Goal: Task Accomplishment & Management: Manage account settings

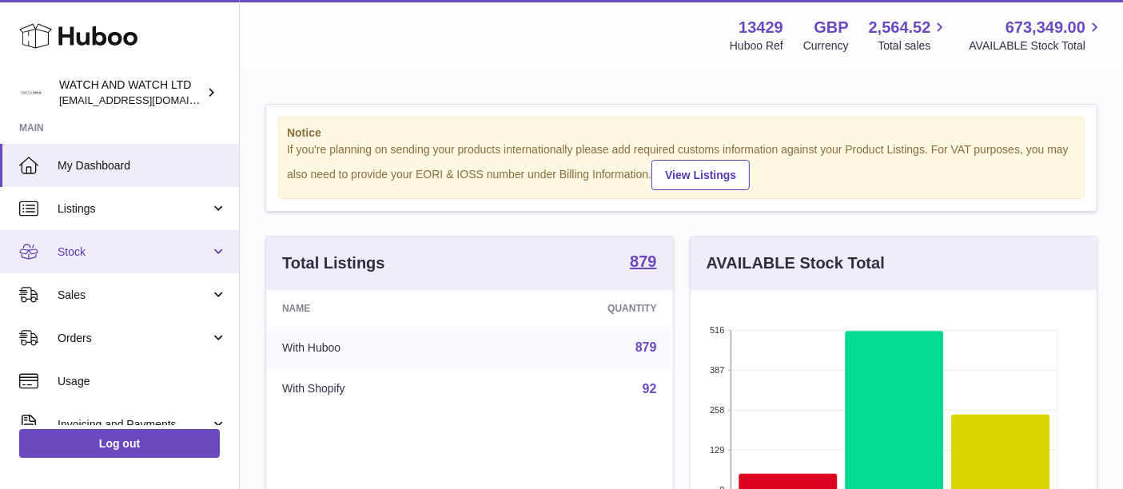
drag, startPoint x: 110, startPoint y: 249, endPoint x: 128, endPoint y: 265, distance: 23.8
click at [110, 249] on span "Stock" at bounding box center [134, 252] width 153 height 15
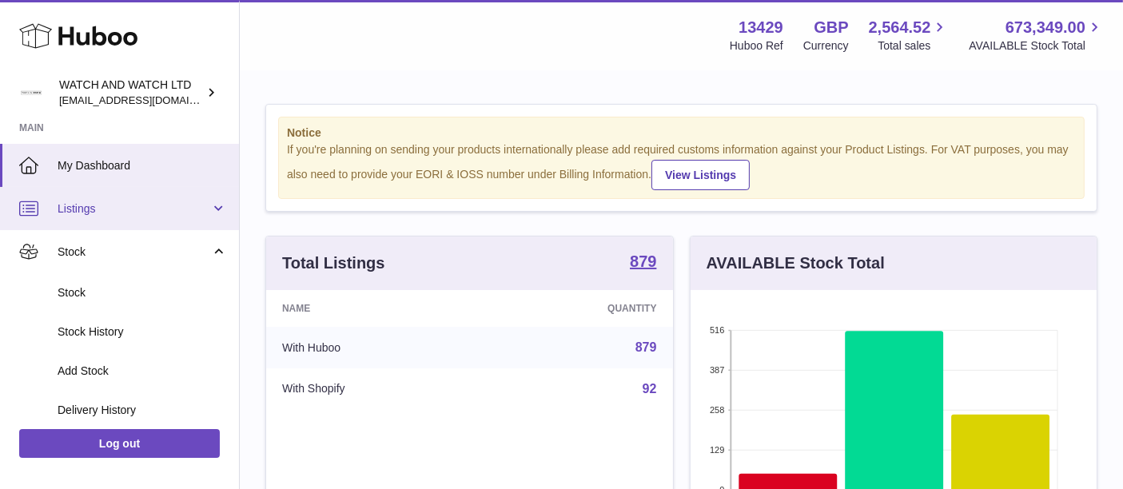
click at [102, 208] on span "Listings" at bounding box center [134, 208] width 153 height 15
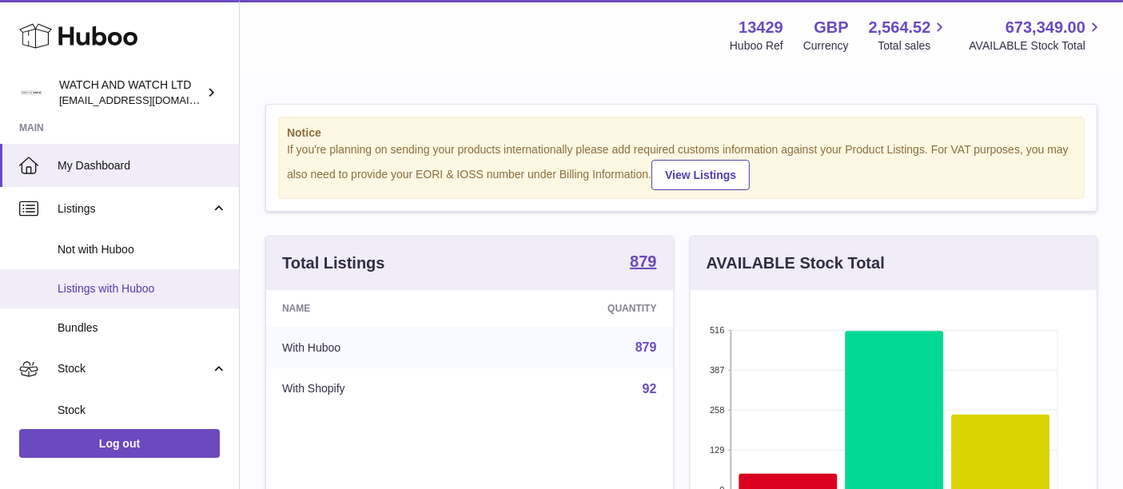
click at [132, 287] on span "Listings with Huboo" at bounding box center [142, 288] width 169 height 15
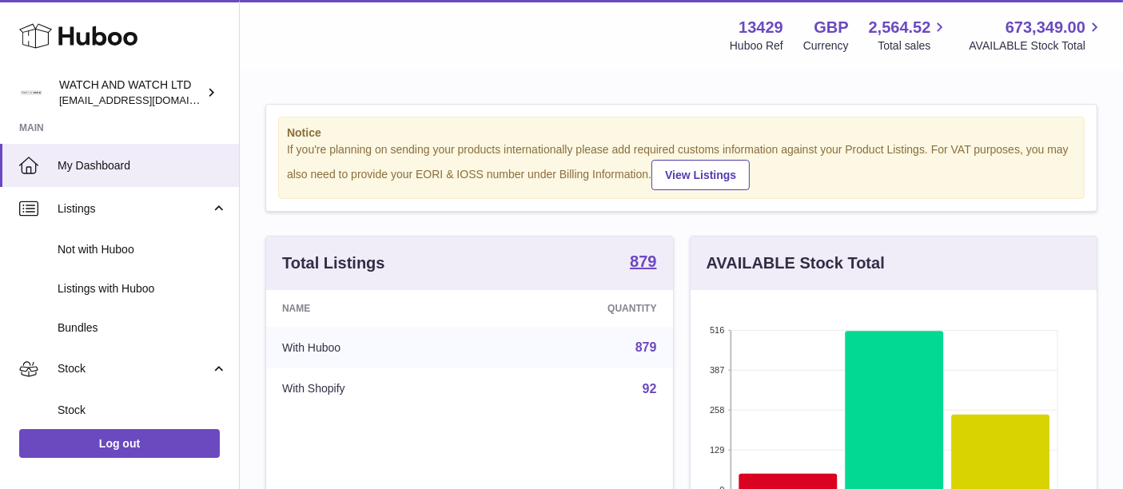
scroll to position [287, 0]
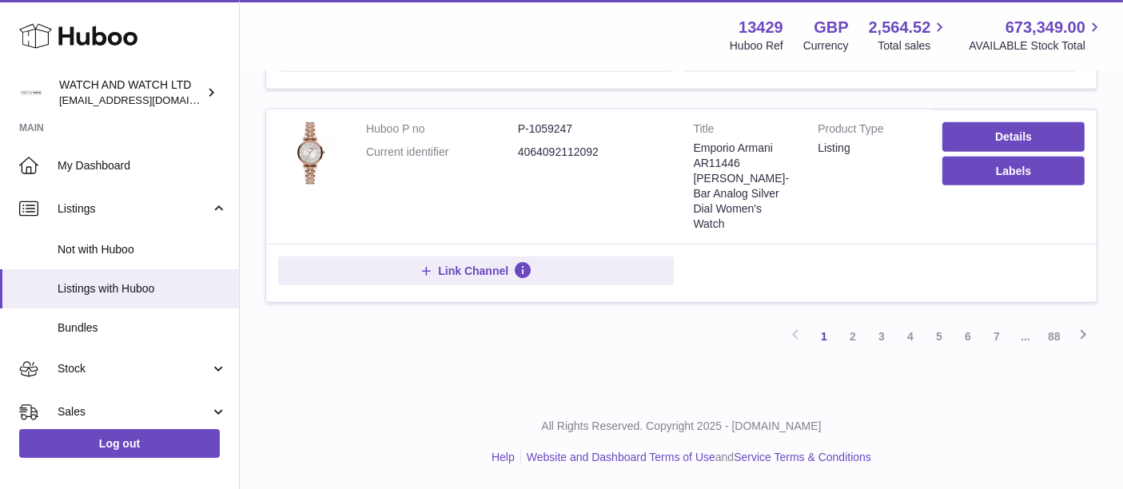
click at [1003, 338] on link "7" at bounding box center [996, 336] width 29 height 29
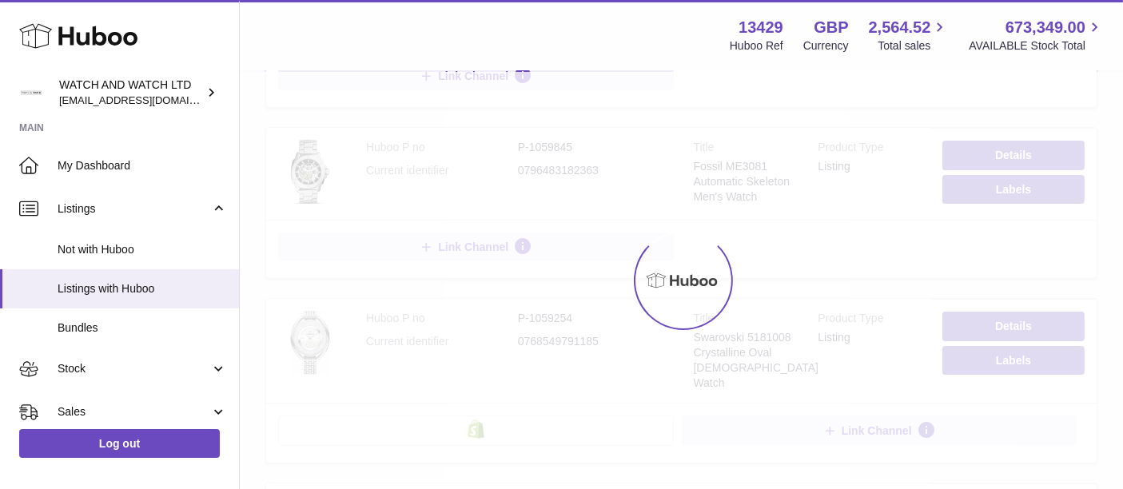
scroll to position [71, 0]
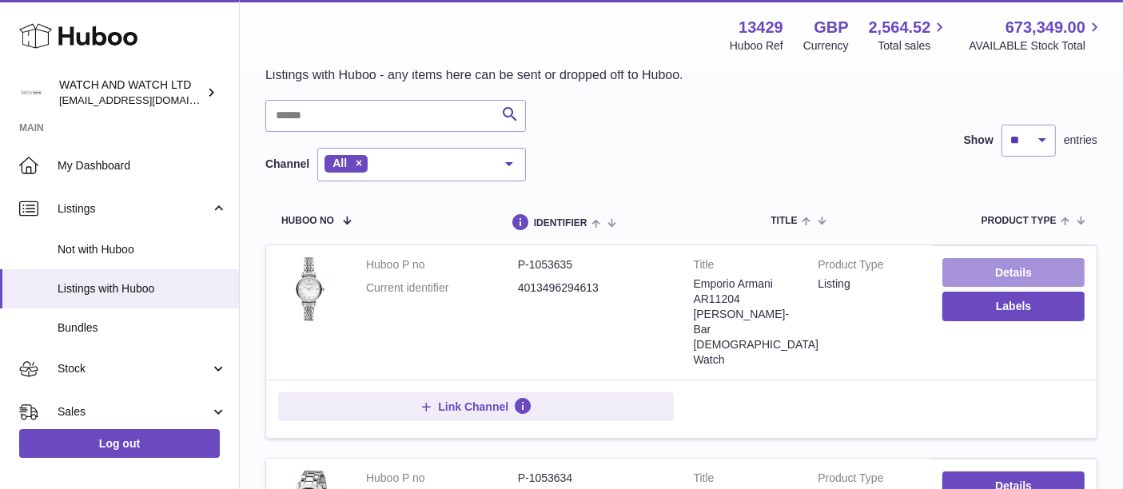
click at [977, 271] on link "Details" at bounding box center [1013, 272] width 142 height 29
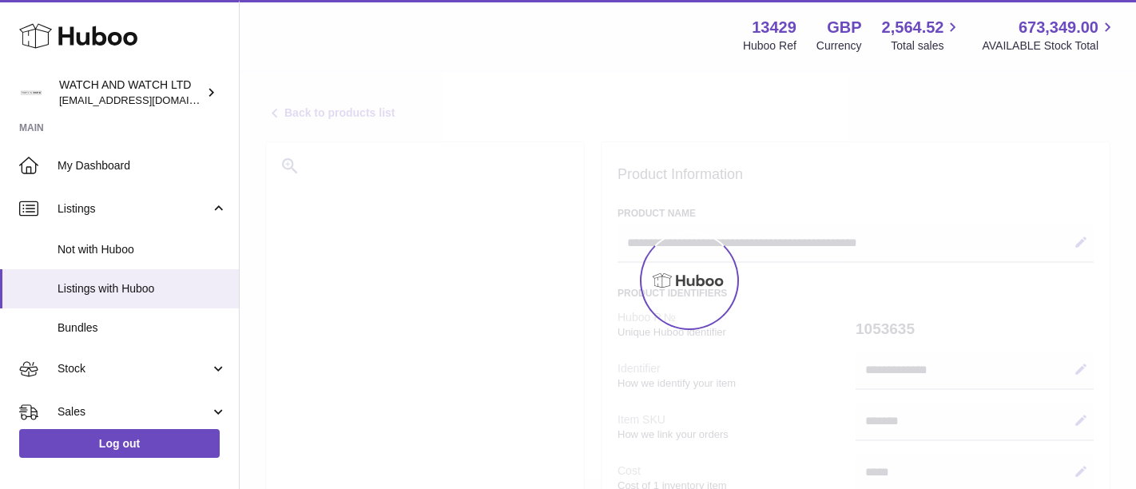
select select "**"
select select "****"
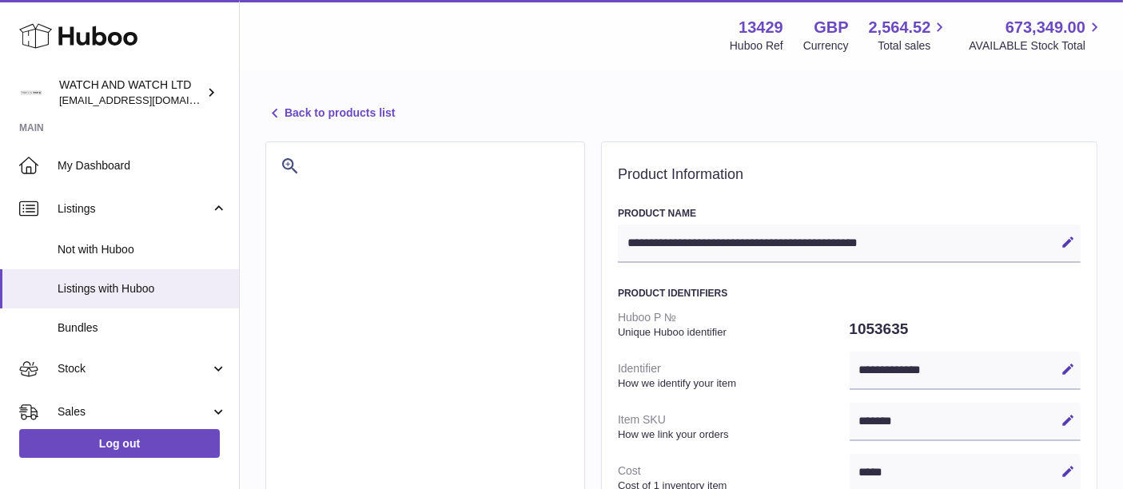
click at [278, 112] on icon at bounding box center [274, 113] width 19 height 19
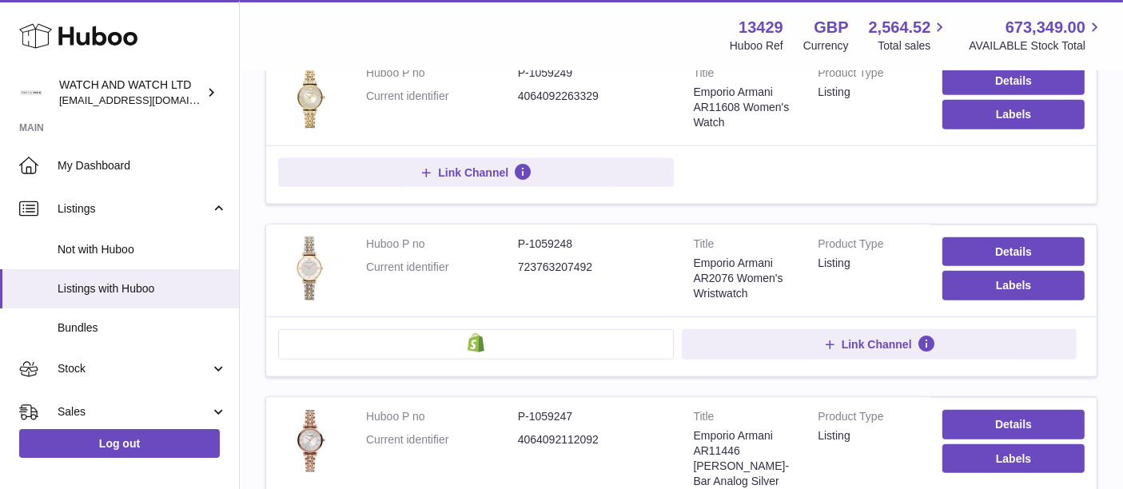
scroll to position [1800, 0]
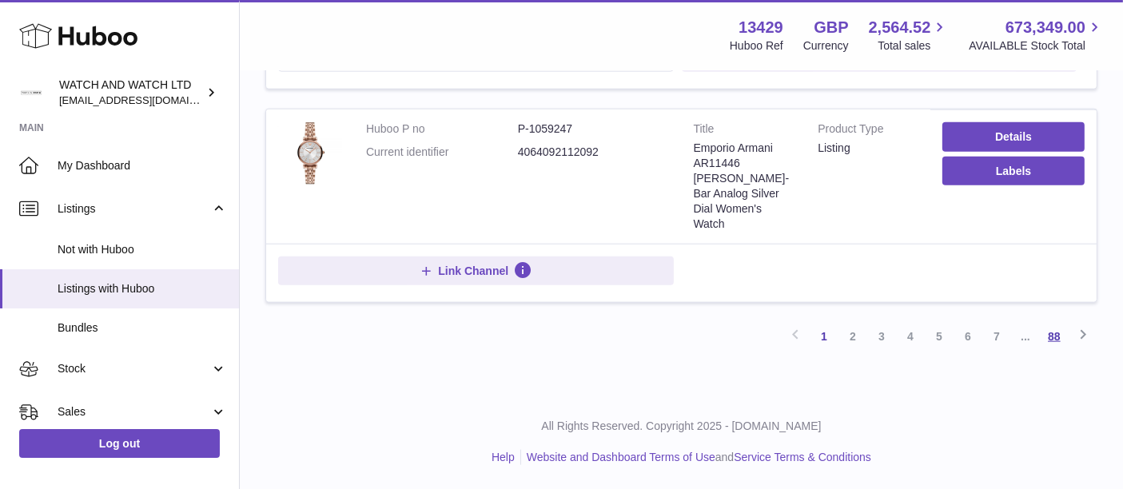
click at [1052, 333] on link "88" at bounding box center [1054, 336] width 29 height 29
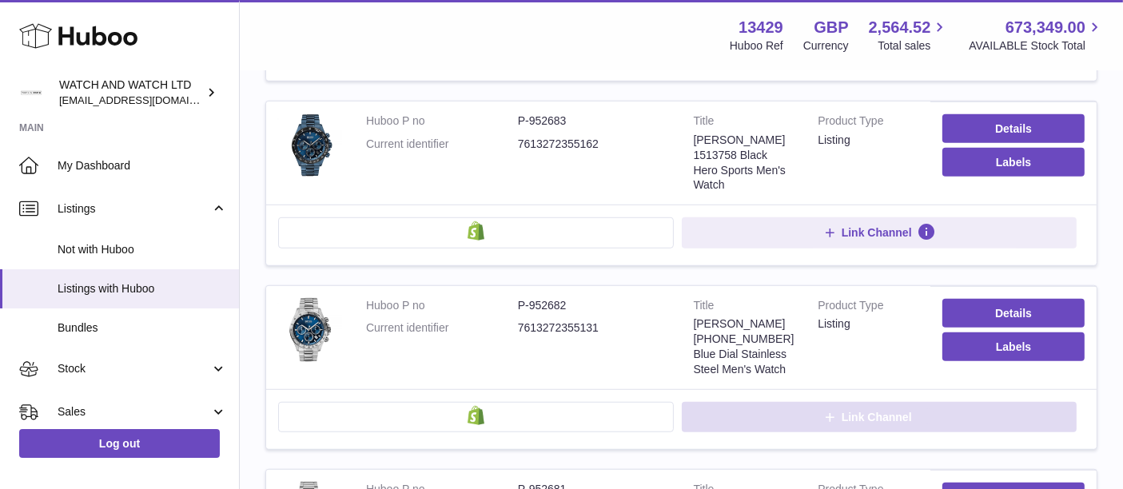
scroll to position [1226, 0]
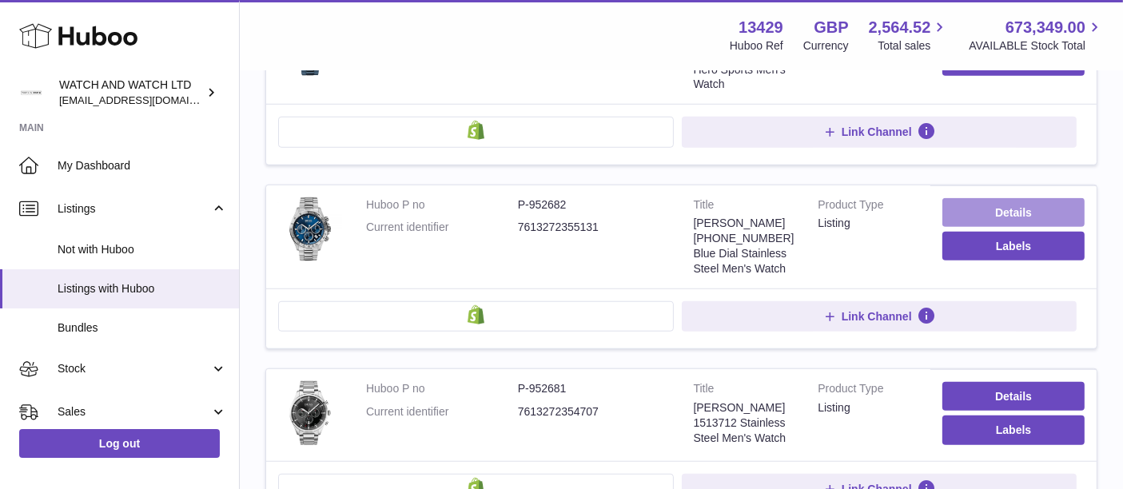
click at [991, 220] on link "Details" at bounding box center [1013, 212] width 142 height 29
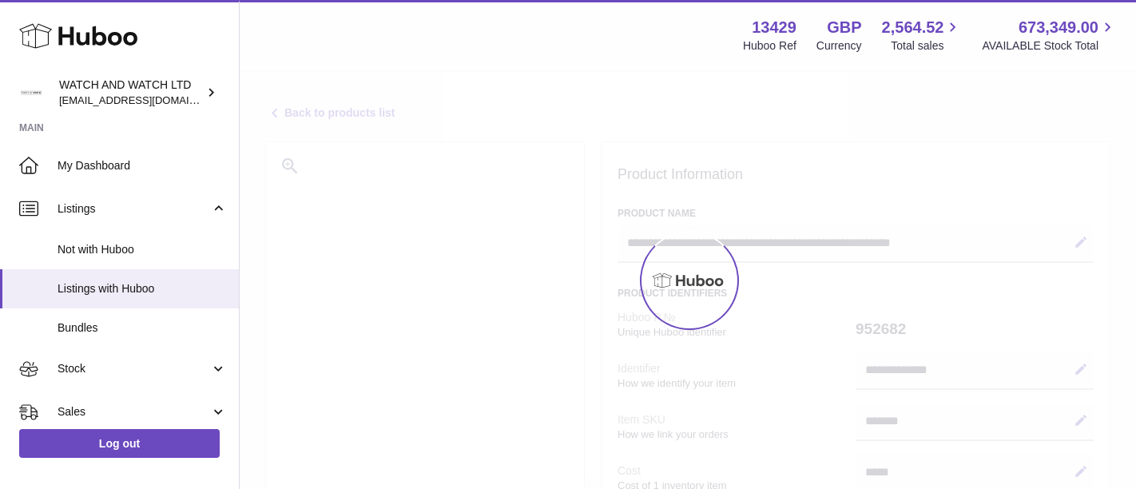
select select
select select "**"
select select "***"
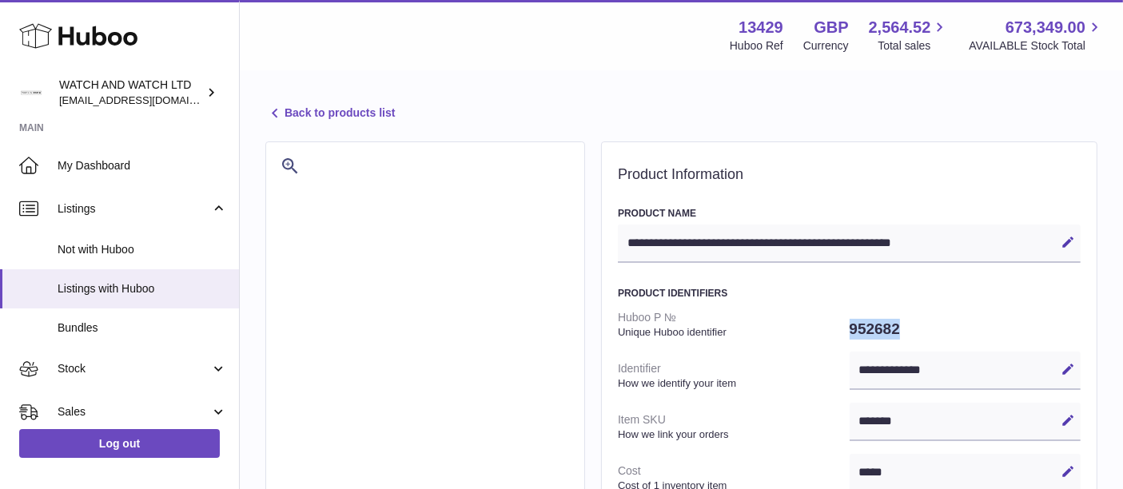
drag, startPoint x: 929, startPoint y: 329, endPoint x: 851, endPoint y: 326, distance: 77.6
click at [851, 326] on dd "952682" at bounding box center [965, 329] width 232 height 34
copy dd "952682"
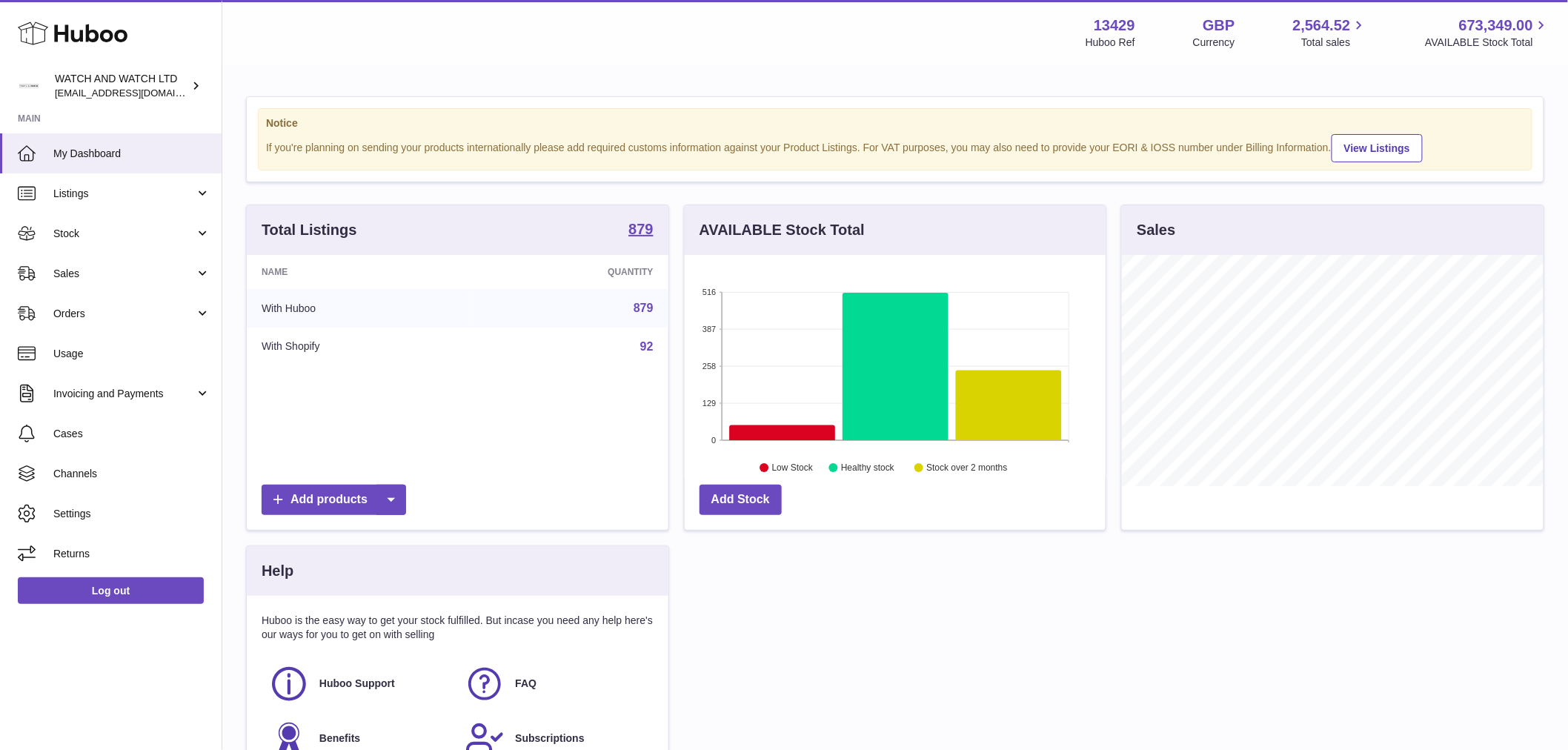
scroll to position [231, 421]
drag, startPoint x: 386, startPoint y: 143, endPoint x: 555, endPoint y: 139, distance: 169.0
click at [490, 148] on div "If you're planning on sending your products internationally please add required…" at bounding box center [895, 146] width 1258 height 31
click at [564, 138] on div "If you're planning on sending your products internationally please add required…" at bounding box center [895, 146] width 1258 height 31
drag, startPoint x: 669, startPoint y: 139, endPoint x: 448, endPoint y: 121, distance: 221.7
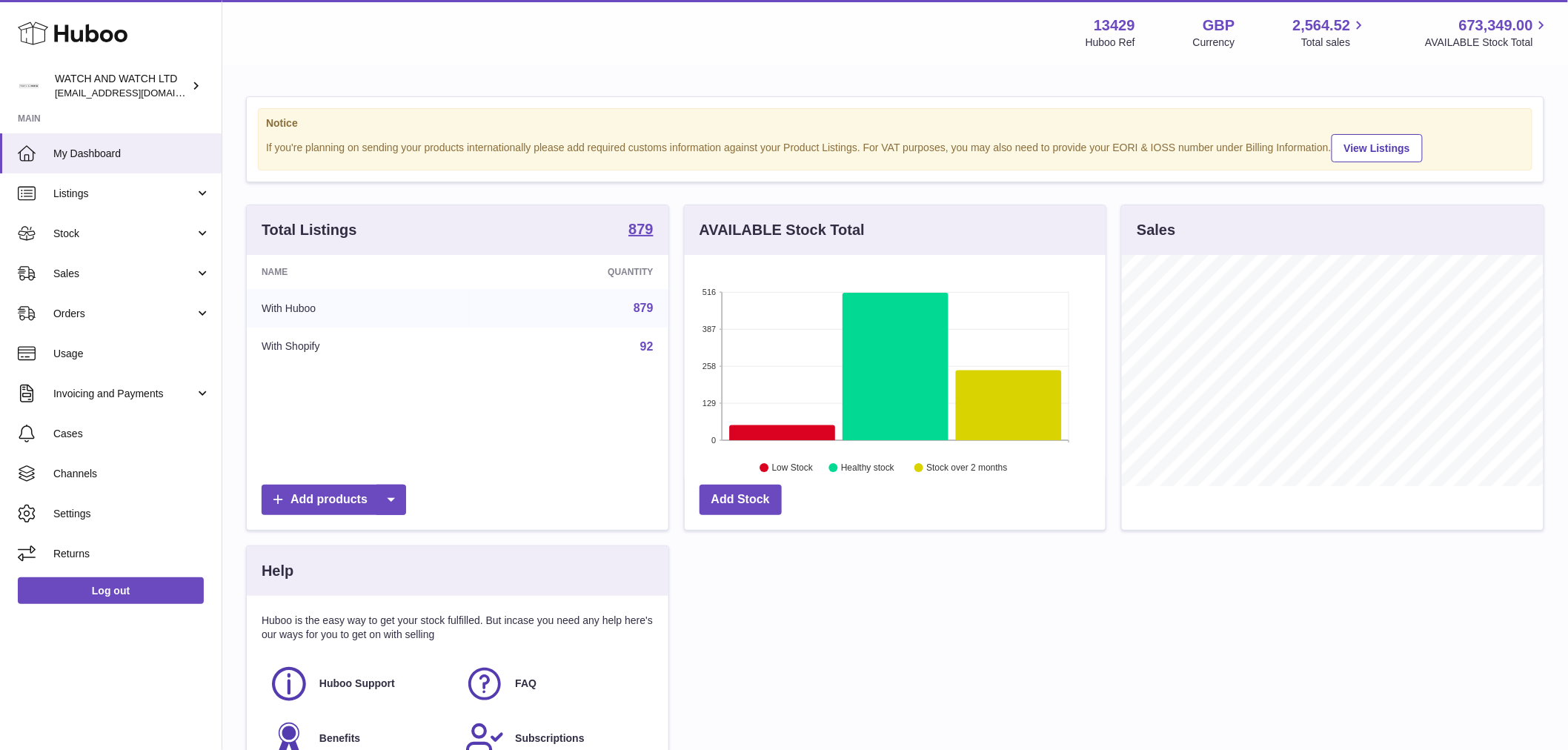
click at [471, 121] on div "Notice If you're planning on sending your products internationally please add r…" at bounding box center [895, 139] width 1275 height 62
click at [397, 135] on div "If you're planning on sending your products internationally please add required…" at bounding box center [895, 146] width 1258 height 31
drag, startPoint x: 423, startPoint y: 144, endPoint x: 657, endPoint y: 134, distance: 234.2
click at [585, 134] on div "If you're planning on sending your products internationally please add required…" at bounding box center [895, 146] width 1258 height 31
click at [745, 133] on div "If you're planning on sending your products internationally please add required…" at bounding box center [895, 146] width 1258 height 31
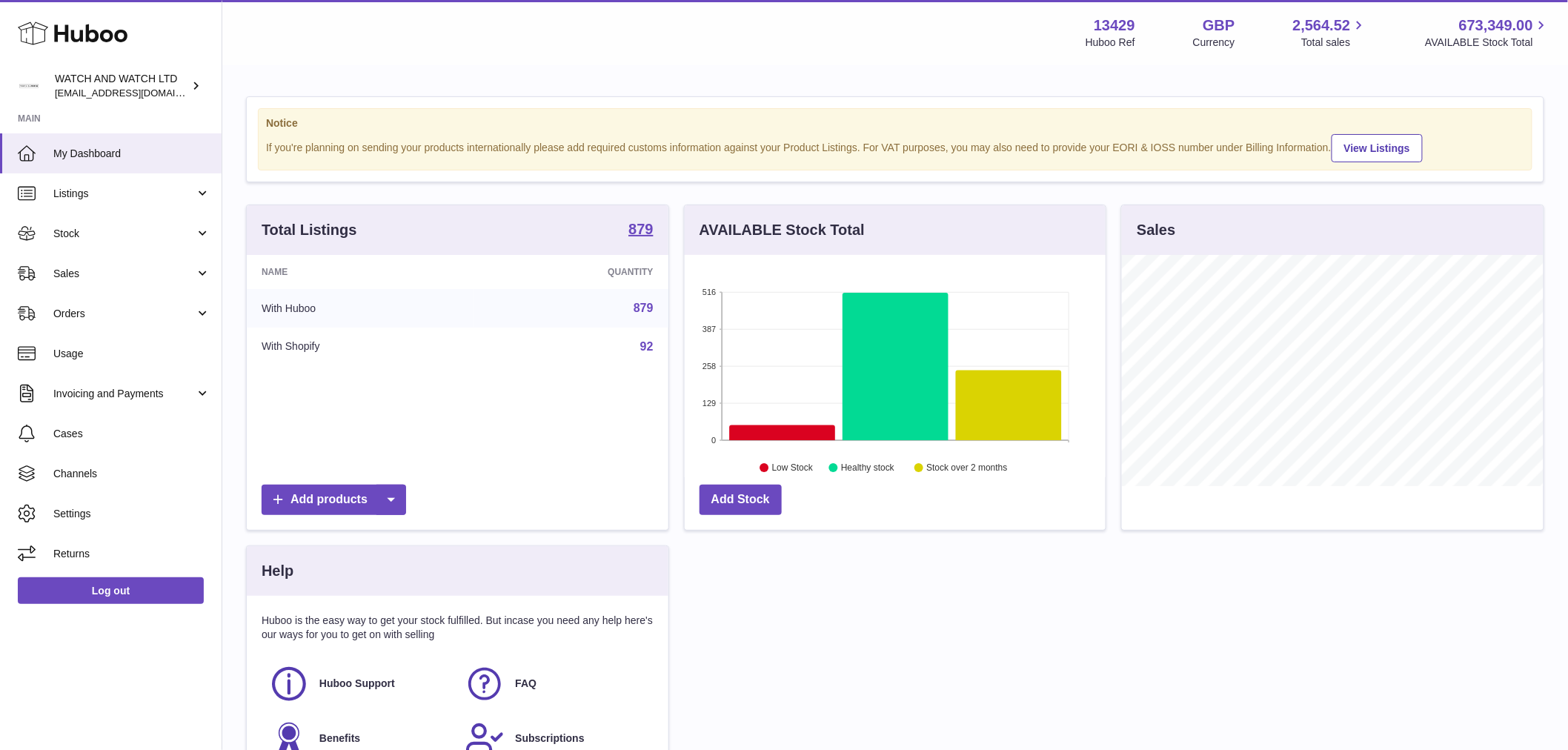
drag, startPoint x: 879, startPoint y: 139, endPoint x: 458, endPoint y: 130, distance: 421.1
click at [458, 130] on div "Notice If you're planning on sending your products internationally please add r…" at bounding box center [895, 139] width 1275 height 62
click at [481, 134] on div "If you're planning on sending your products internationally please add required…" at bounding box center [895, 146] width 1258 height 31
drag, startPoint x: 490, startPoint y: 138, endPoint x: 721, endPoint y: 142, distance: 231.0
click at [668, 142] on div "If you're planning on sending your products internationally please add required…" at bounding box center [895, 146] width 1258 height 31
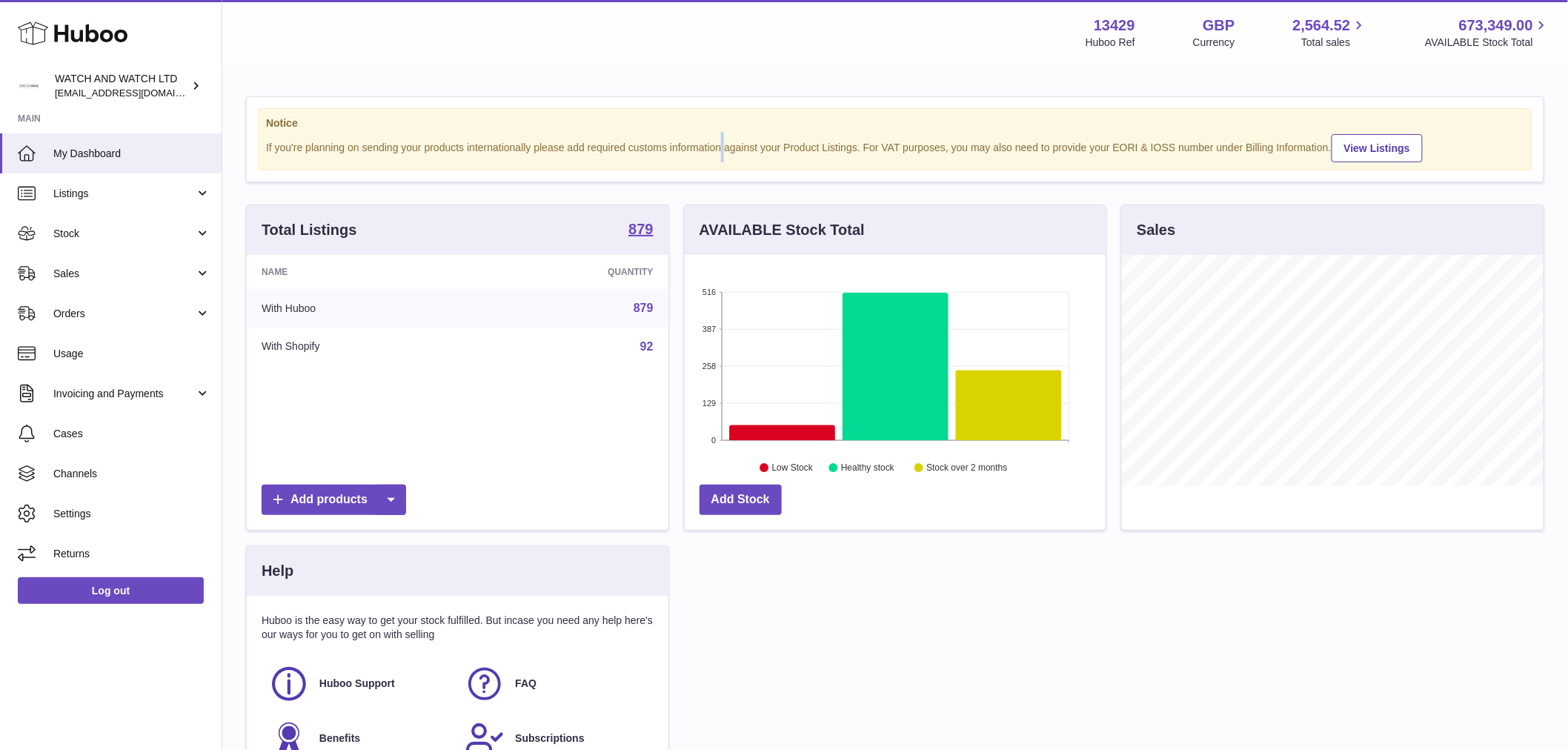
click at [789, 142] on div "If you're planning on sending your products internationally please add required…" at bounding box center [895, 146] width 1258 height 31
drag, startPoint x: 840, startPoint y: 137, endPoint x: 524, endPoint y: 134, distance: 316.0
click at [526, 134] on div "If you're planning on sending your products internationally please add required…" at bounding box center [895, 146] width 1258 height 31
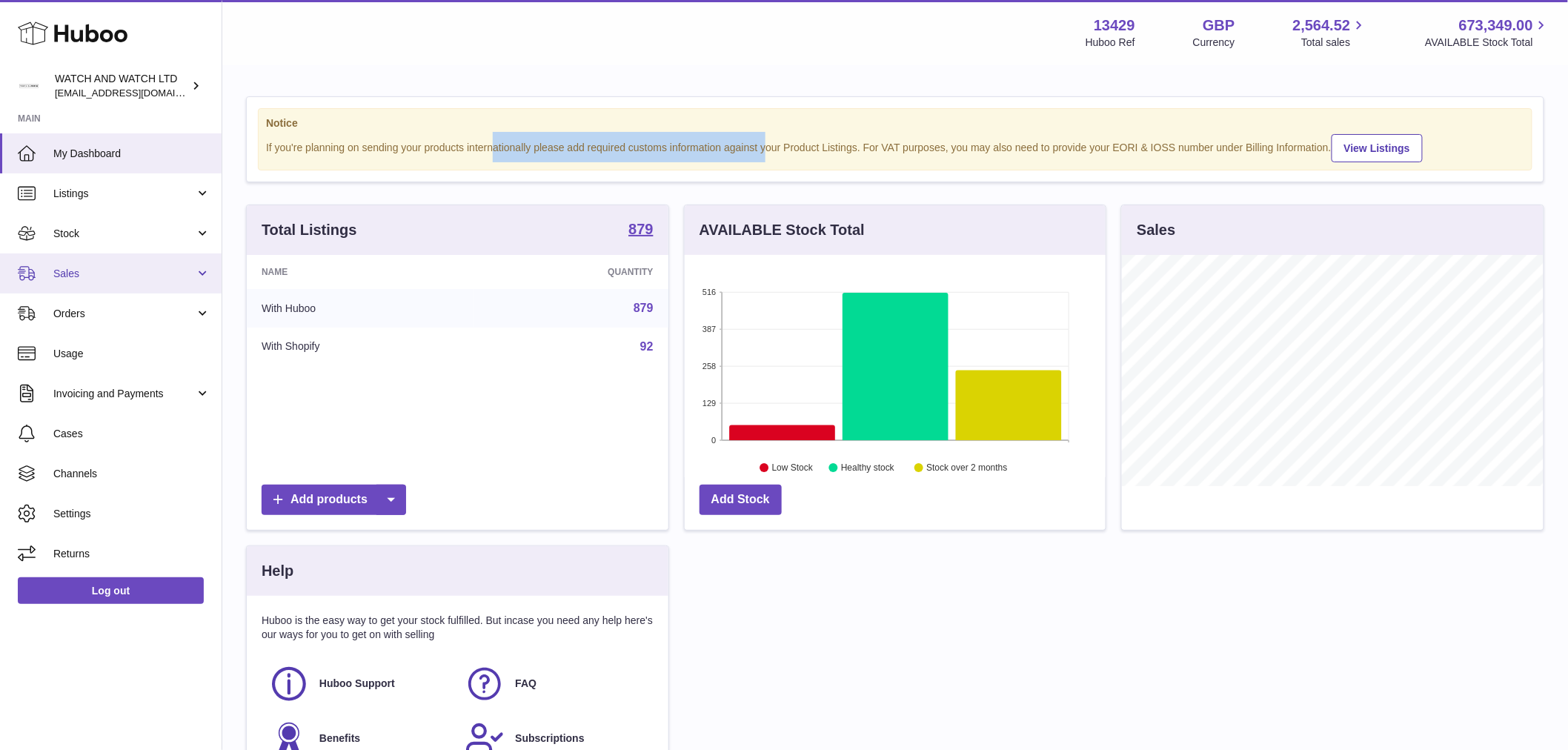
click at [212, 282] on link "Sales" at bounding box center [110, 273] width 222 height 40
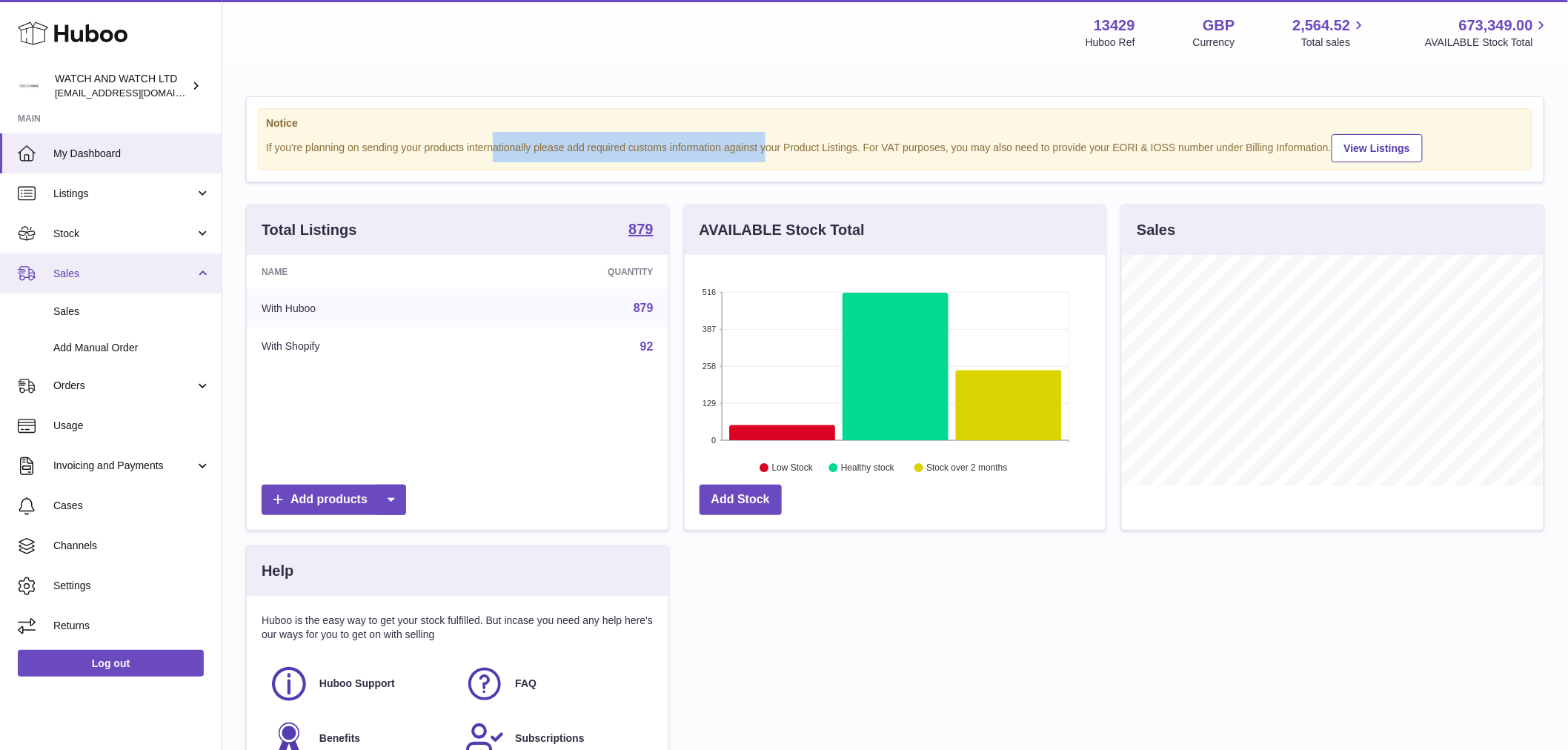
click at [212, 282] on link "Sales" at bounding box center [110, 273] width 222 height 40
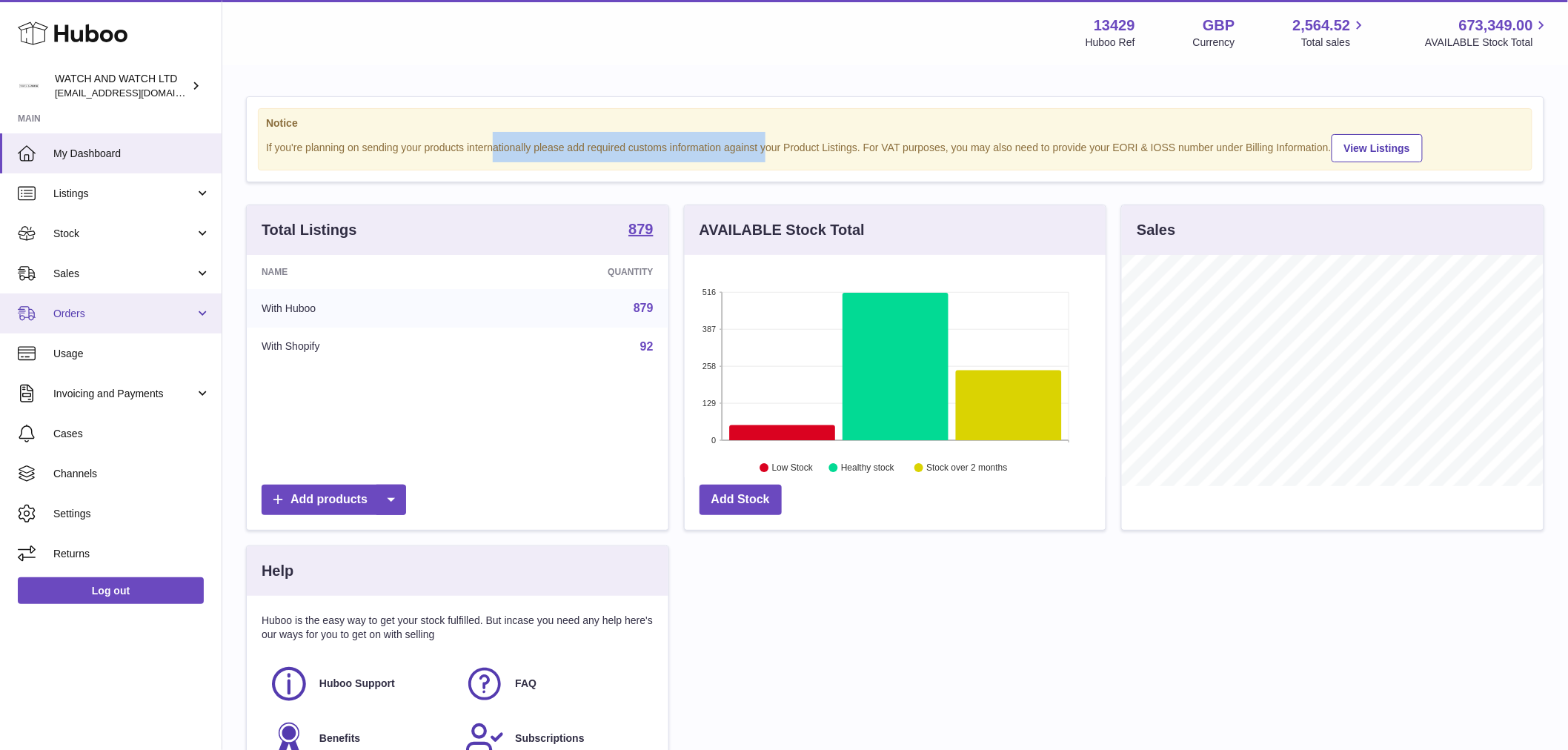
click at [201, 306] on link "Orders" at bounding box center [110, 312] width 222 height 40
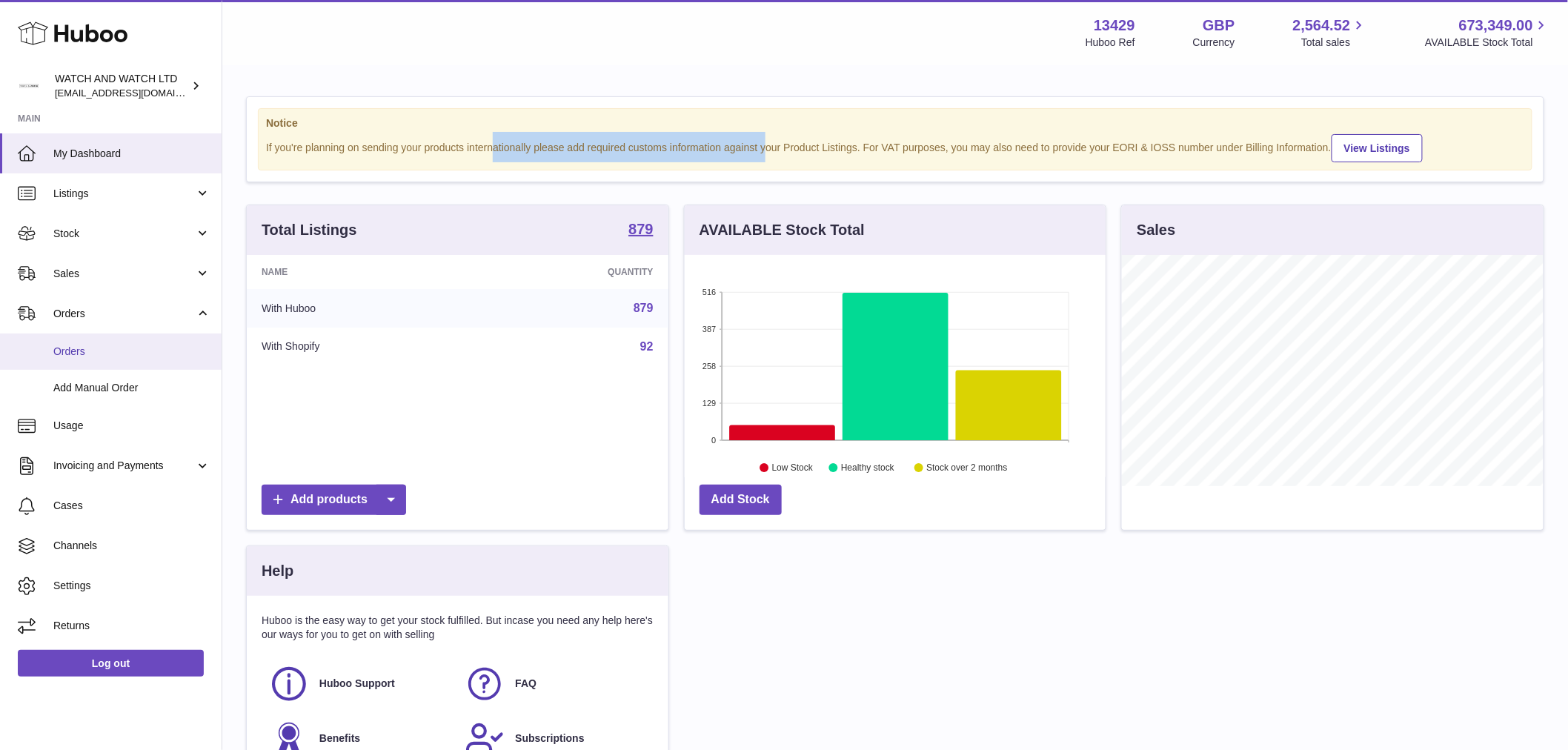
click at [142, 350] on span "Orders" at bounding box center [132, 351] width 157 height 14
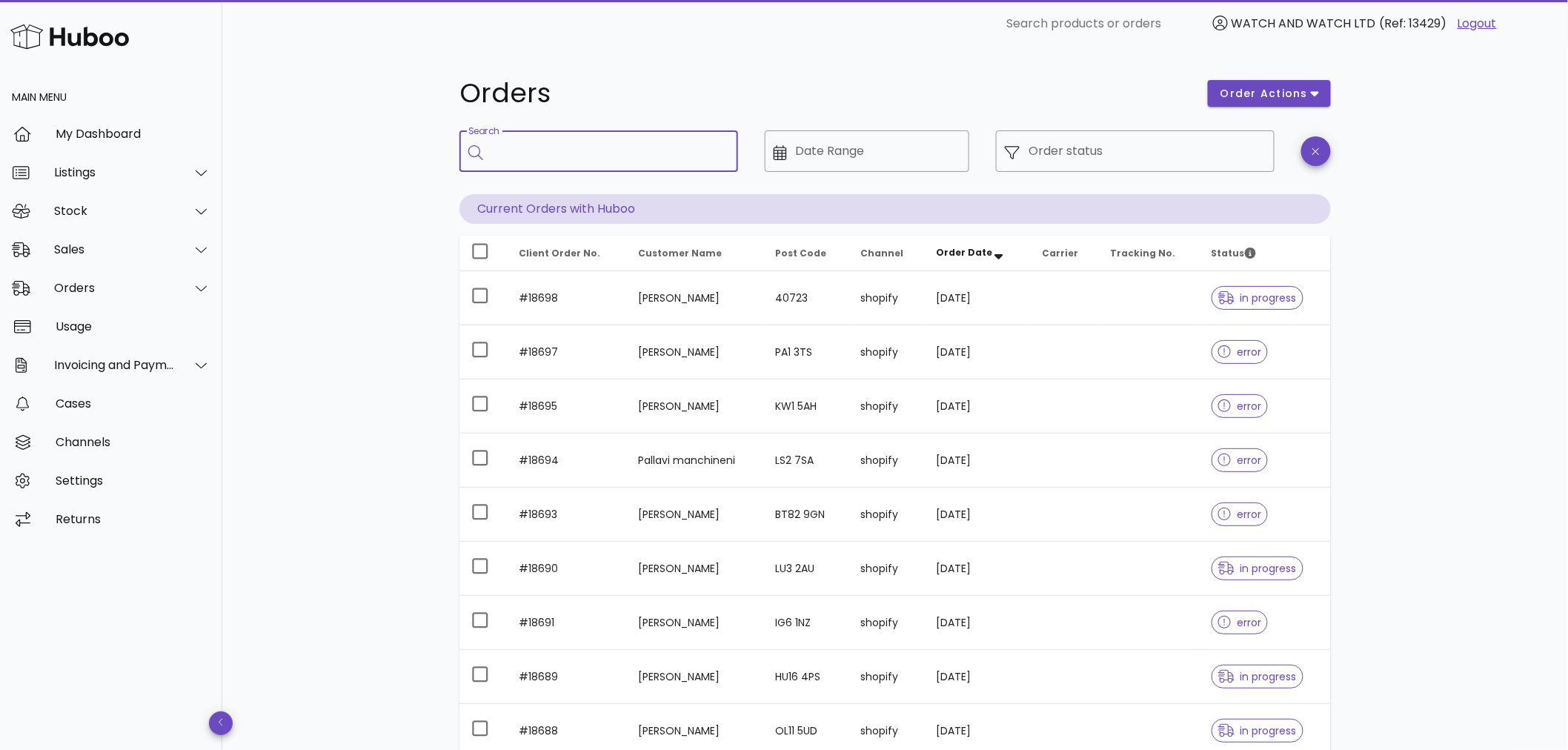
click at [556, 152] on input "Search" at bounding box center [609, 151] width 235 height 24
click at [589, 135] on div "Search *****" at bounding box center [600, 151] width 216 height 42
type input "*"
click at [588, 137] on div "Search" at bounding box center [609, 151] width 235 height 42
click at [660, 57] on div "Orders order actions ​ Search ​ Date Range ​ Order status Current Orders with H…" at bounding box center [895, 511] width 943 height 928
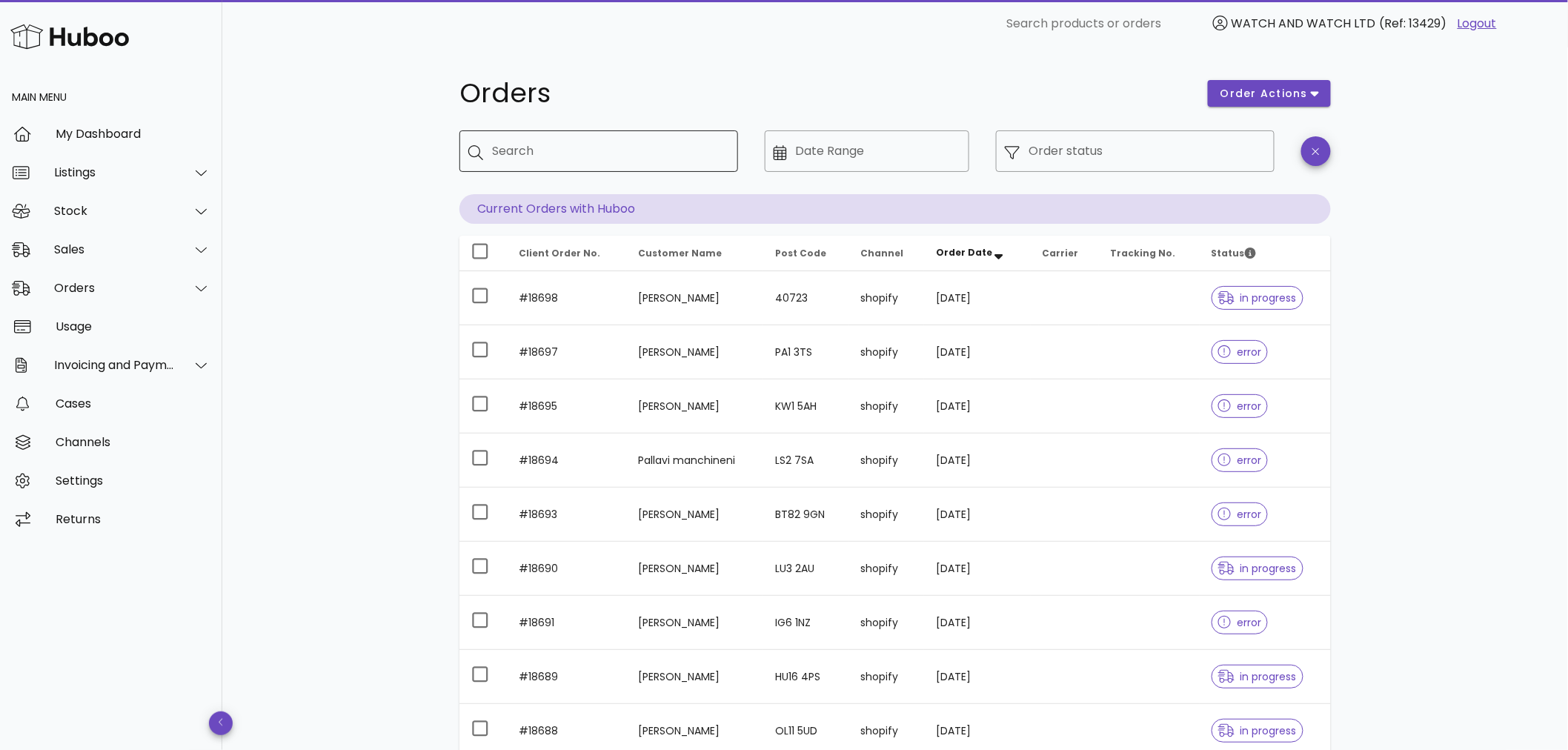
click at [593, 137] on div "Search" at bounding box center [609, 151] width 235 height 42
click at [100, 187] on div "Listings" at bounding box center [111, 172] width 223 height 39
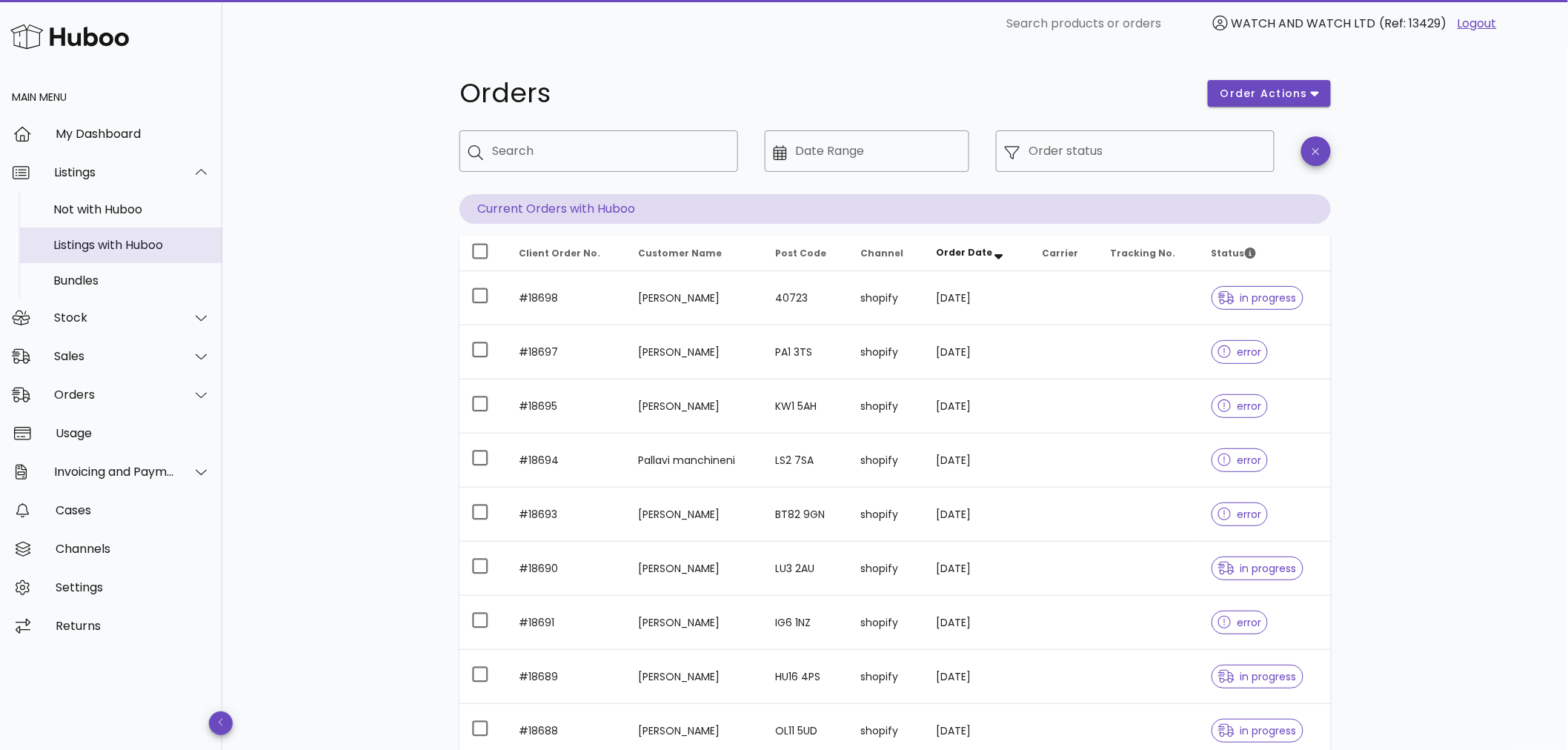
click at [157, 238] on div "Listings with Huboo" at bounding box center [132, 245] width 157 height 14
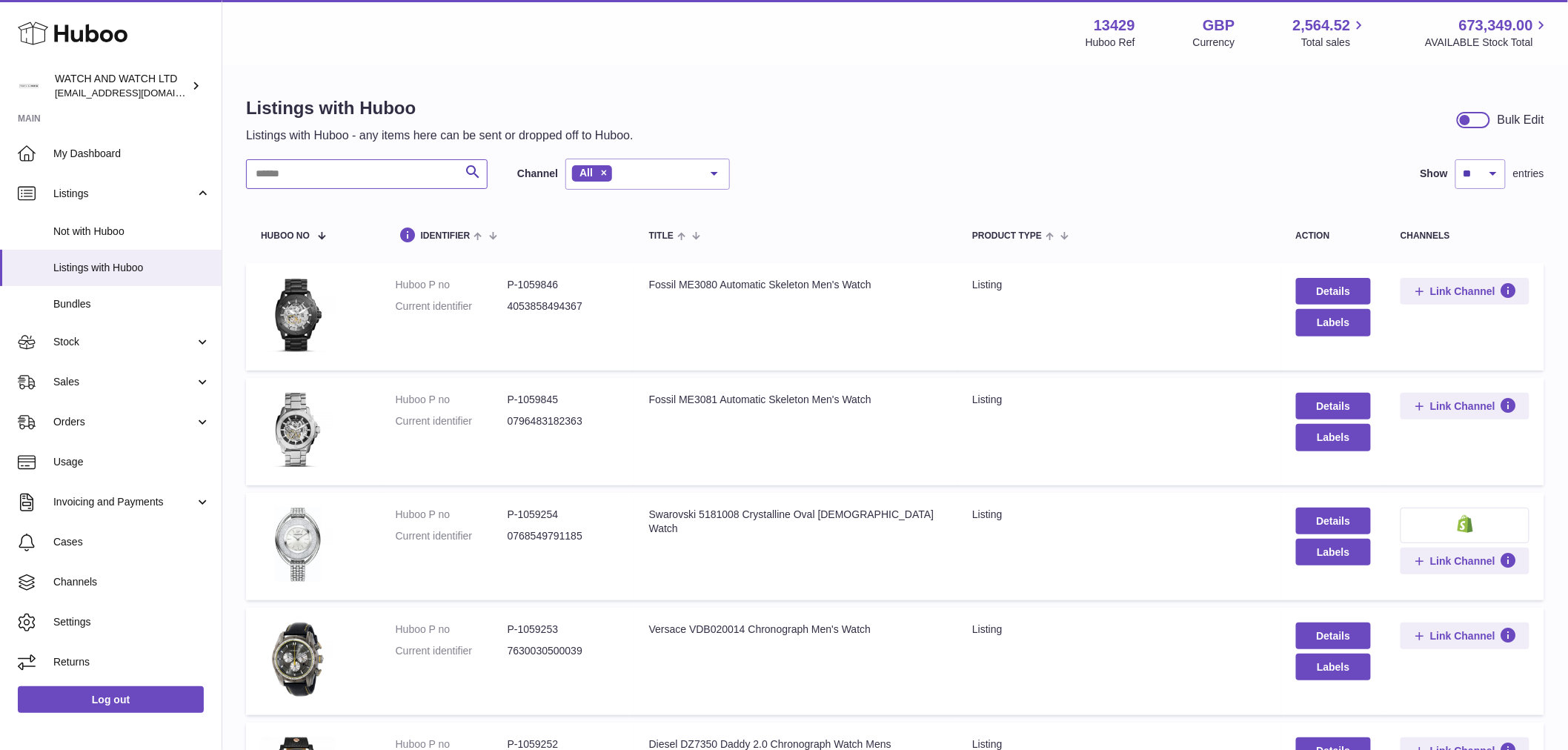
click at [376, 165] on input "text" at bounding box center [366, 174] width 242 height 30
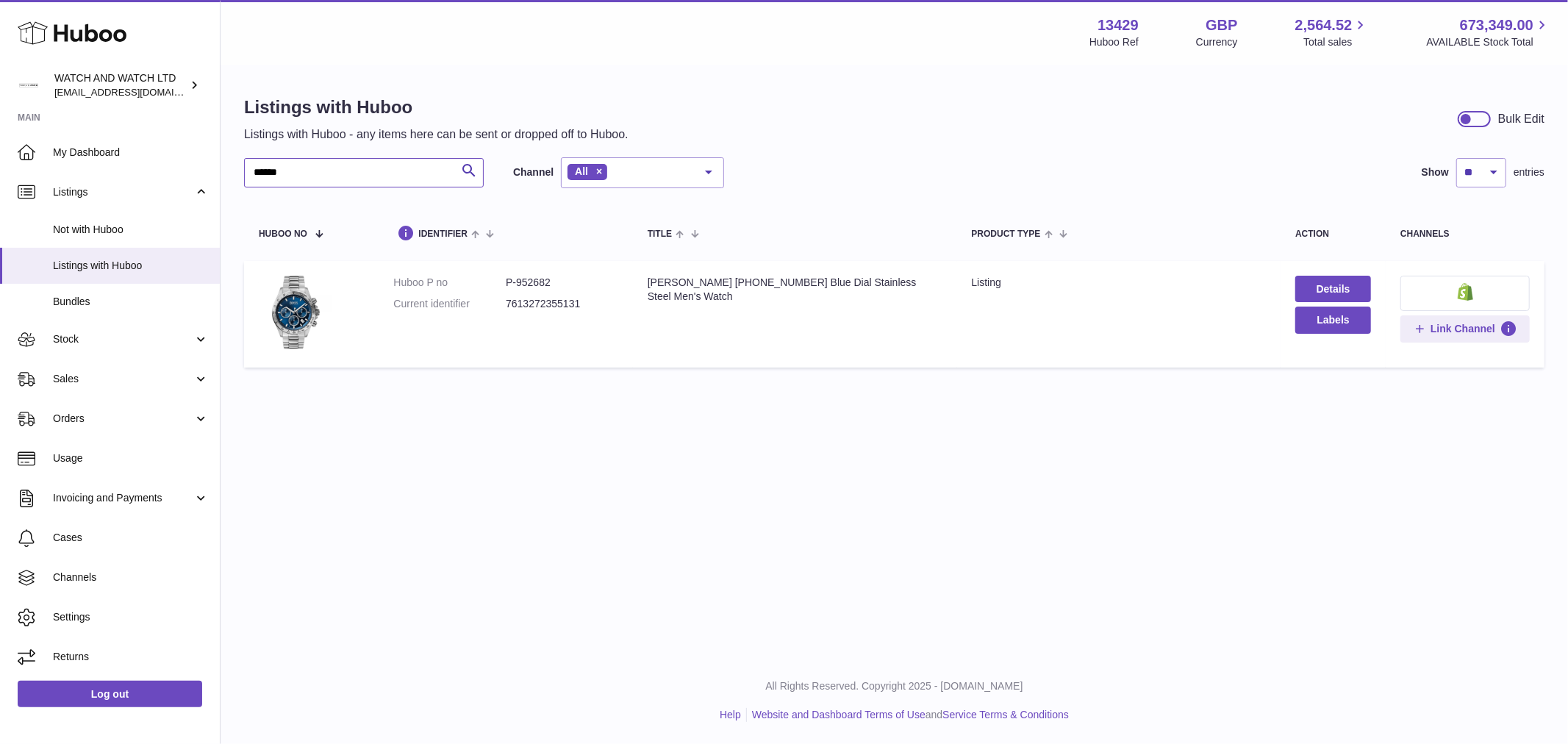
type input "******"
drag, startPoint x: 976, startPoint y: 437, endPoint x: 985, endPoint y: 439, distance: 9.2
click at [980, 439] on div "Menu Huboo 13429 Huboo Ref GBP Currency 2,564.52 Total sales 673,349.00 AVAILAB…" at bounding box center [894, 328] width 1347 height 657
click at [1352, 287] on link "Details" at bounding box center [1333, 289] width 75 height 27
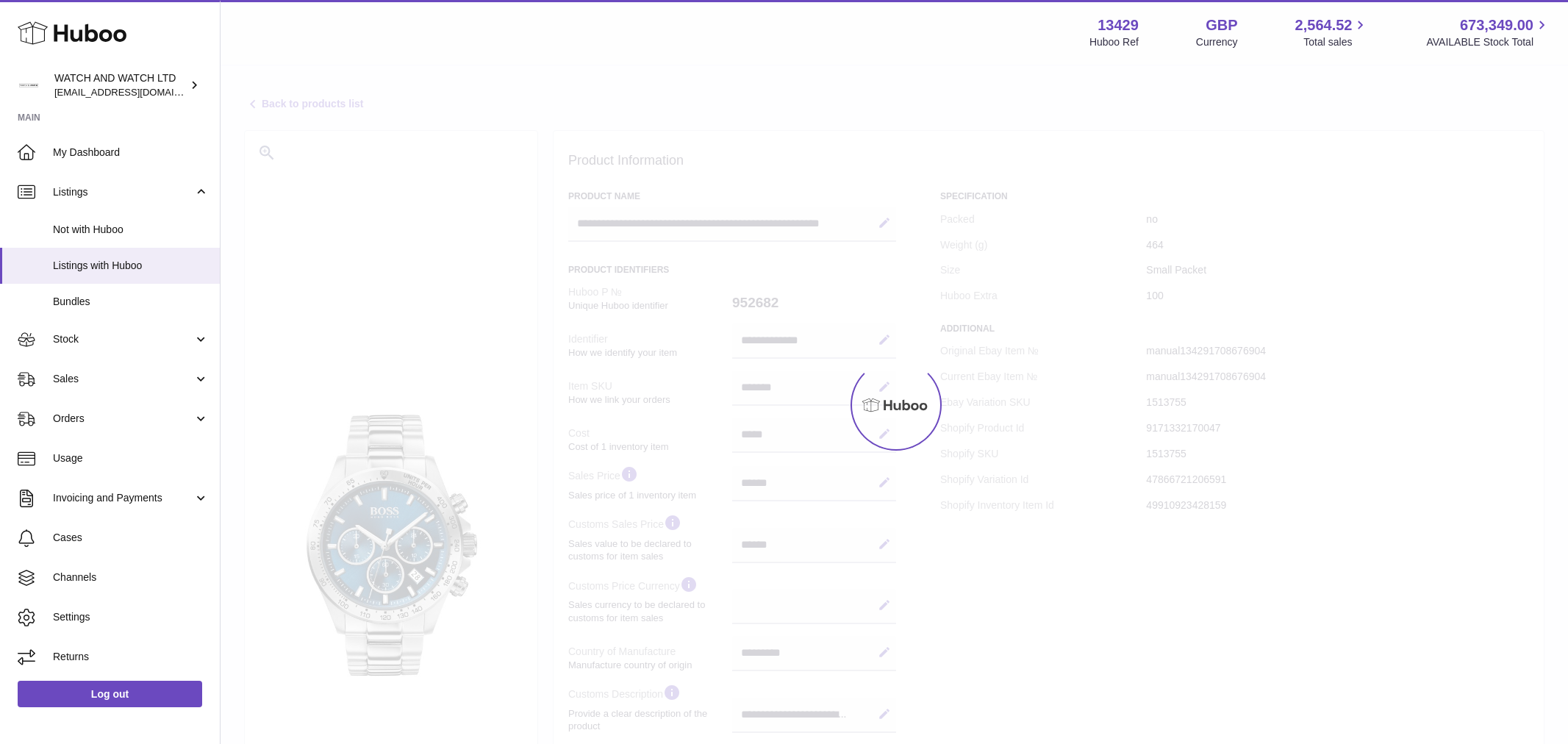
select select
select select "**"
select select "***"
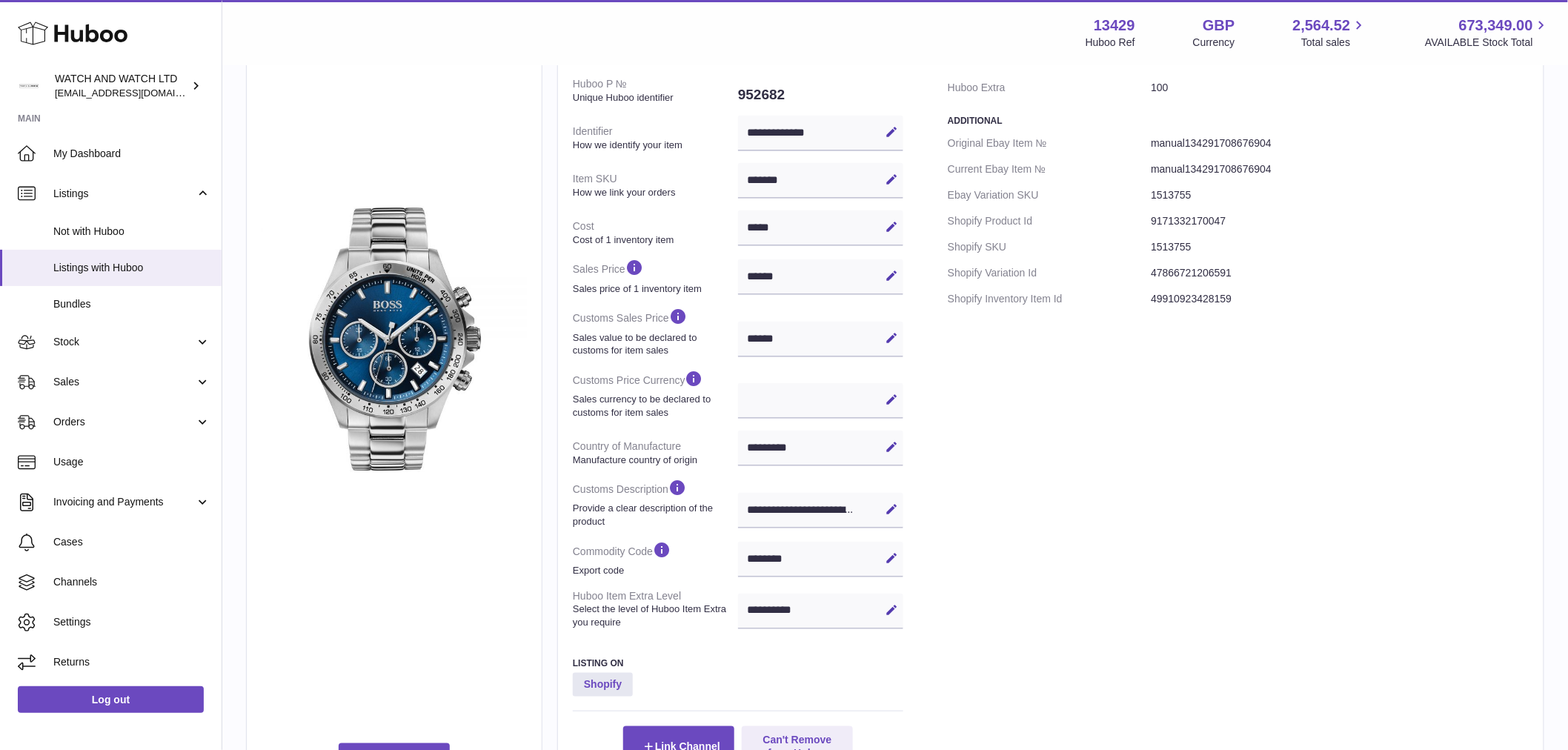
scroll to position [366, 0]
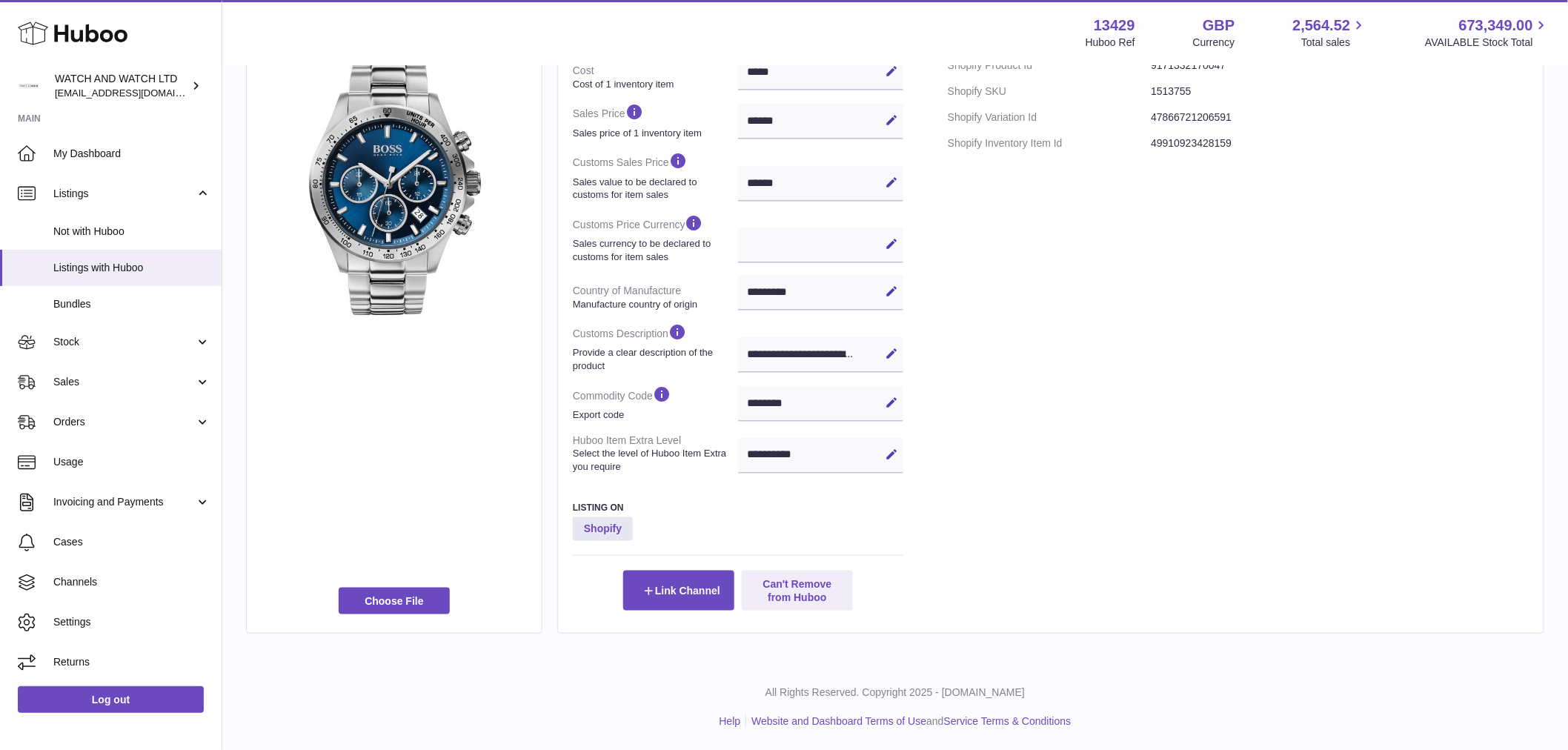
drag, startPoint x: 797, startPoint y: 456, endPoint x: 725, endPoint y: 458, distance: 72.0
click at [725, 458] on dl "**********" at bounding box center [738, 197] width 330 height 564
click at [910, 475] on div "**********" at bounding box center [1051, 217] width 956 height 783
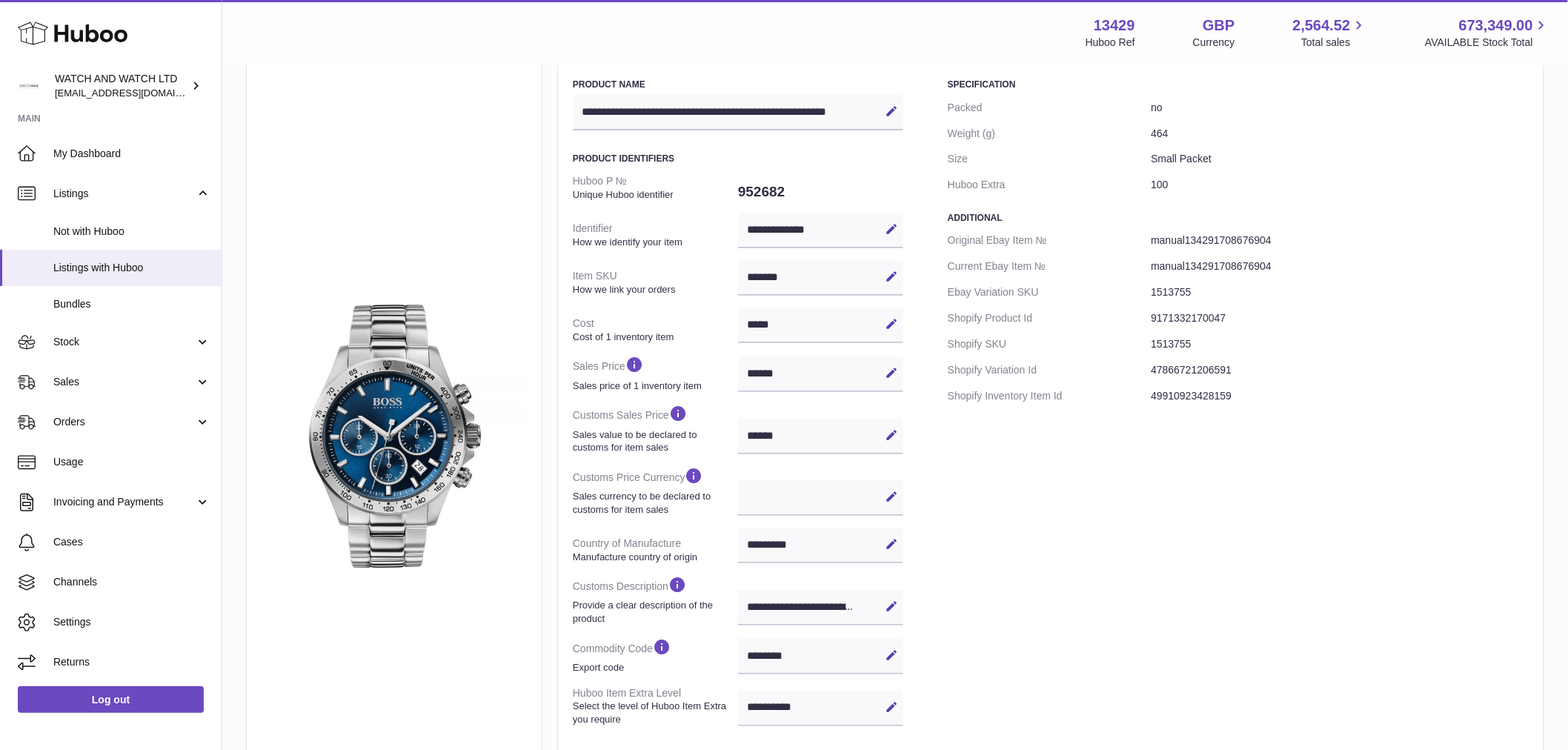
scroll to position [0, 0]
